Goal: Check status: Check status

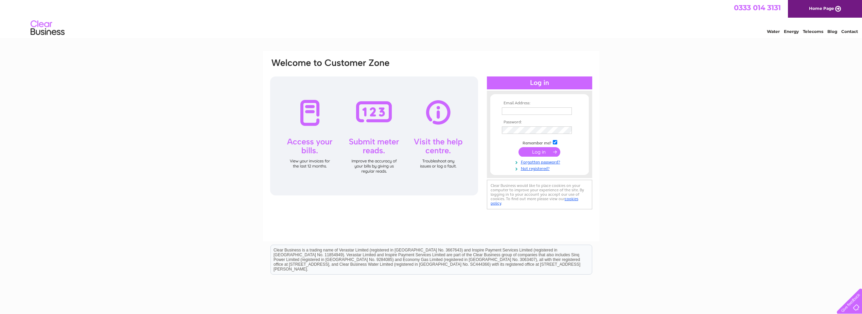
type input "spamedica.accounts@spamedica.co.uk"
click at [537, 152] on input "submit" at bounding box center [539, 152] width 42 height 10
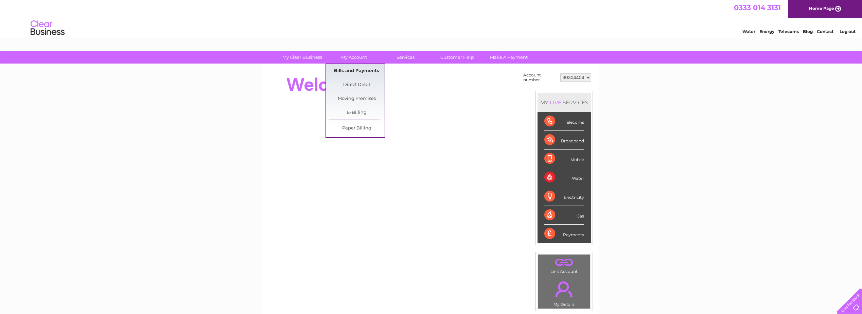
click at [358, 70] on link "Bills and Payments" at bounding box center [357, 71] width 56 height 14
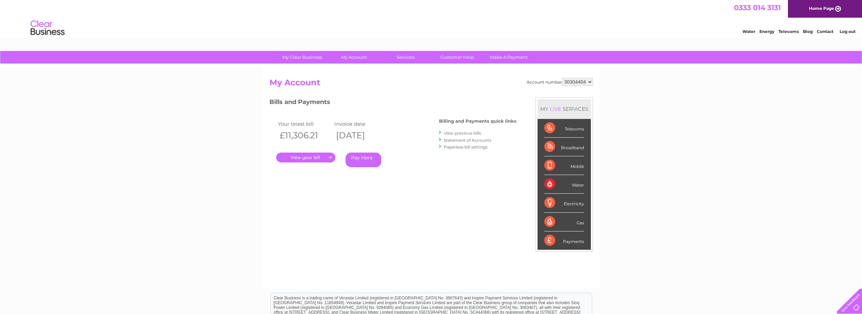
click at [318, 159] on link "." at bounding box center [305, 158] width 59 height 10
